Goal: Transaction & Acquisition: Purchase product/service

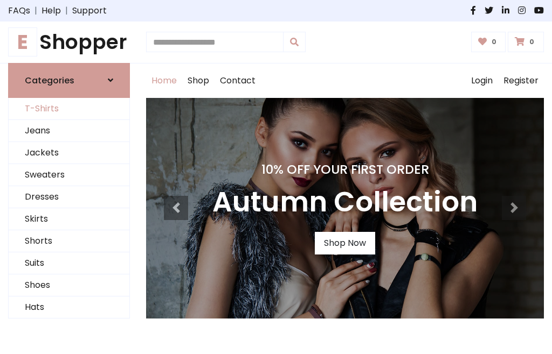
click at [69, 109] on link "T-Shirts" at bounding box center [69, 109] width 121 height 22
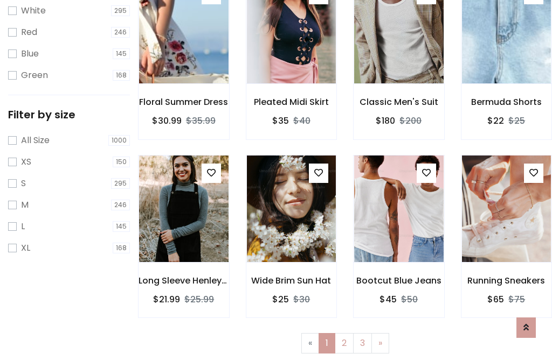
scroll to position [19, 0]
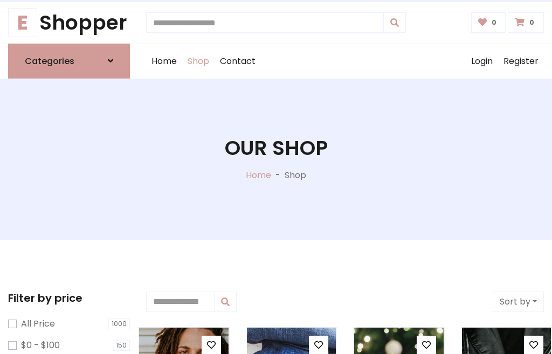
click at [276, 159] on h1 "Our Shop" at bounding box center [276, 148] width 103 height 24
click at [345, 61] on div "Home Shop Contact Log out Login Register" at bounding box center [344, 61] width 397 height 34
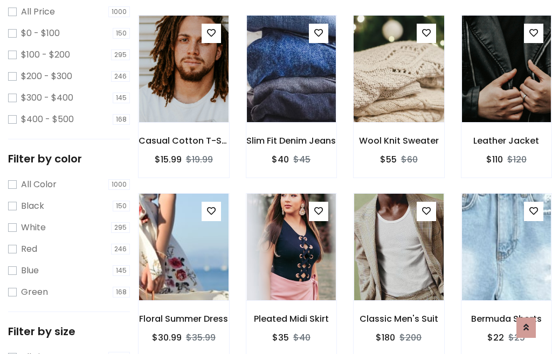
click at [398, 88] on img at bounding box center [398, 69] width 107 height 259
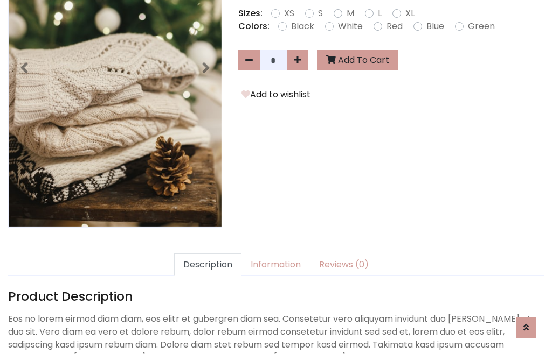
scroll to position [263, 0]
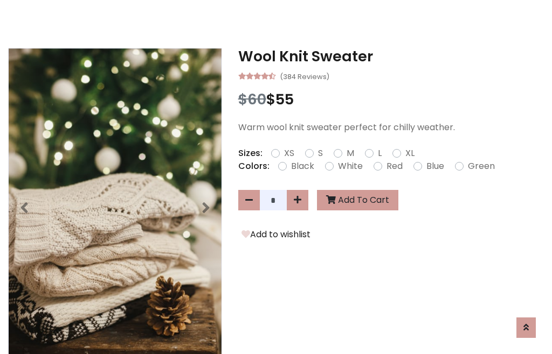
click at [390, 56] on h3 "Wool Knit Sweater" at bounding box center [390, 56] width 305 height 17
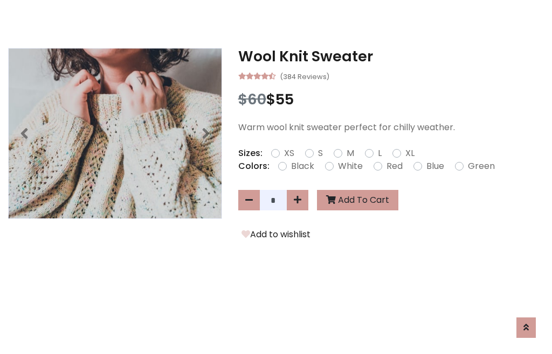
click at [390, 56] on h3 "Wool Knit Sweater" at bounding box center [390, 56] width 305 height 17
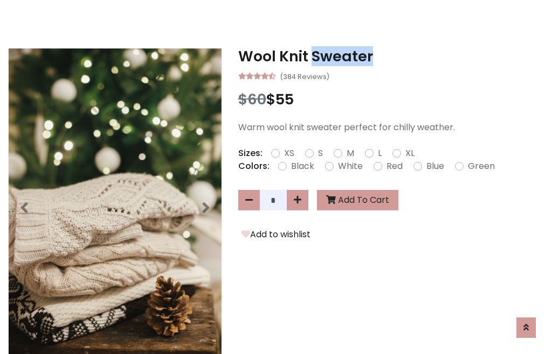
click at [390, 56] on h3 "Wool Knit Sweater" at bounding box center [390, 56] width 305 height 17
